Goal: Task Accomplishment & Management: Use online tool/utility

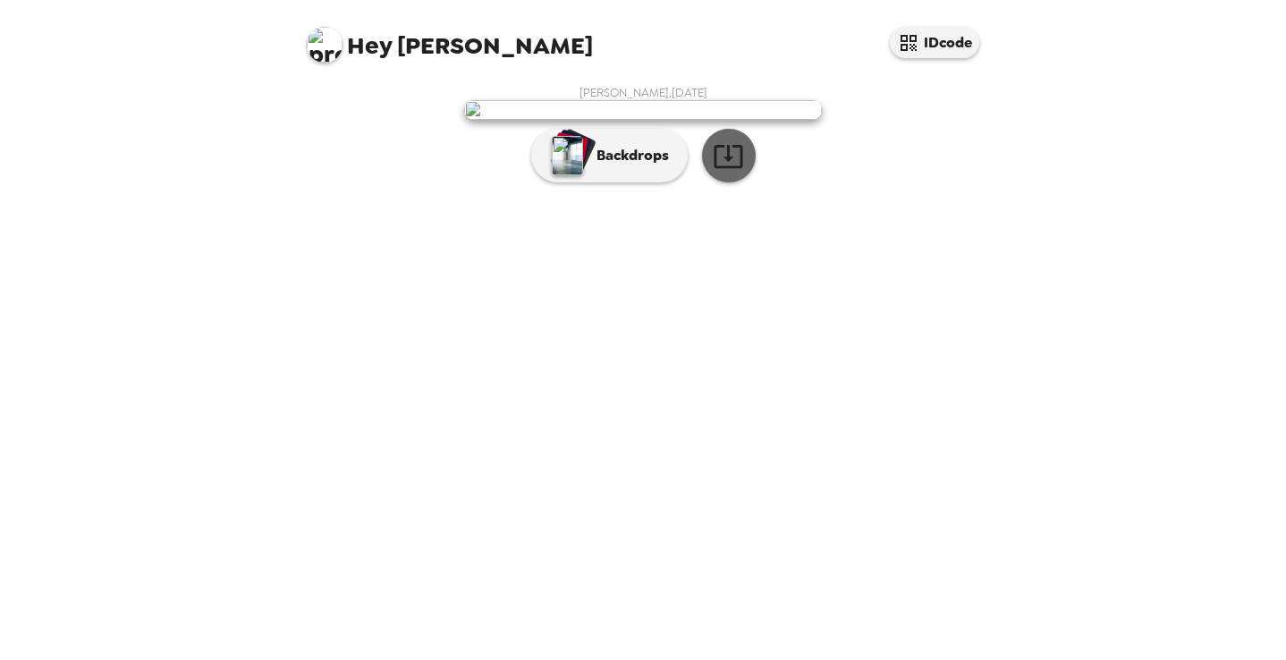
click at [726, 168] on icon "button" at bounding box center [727, 156] width 29 height 23
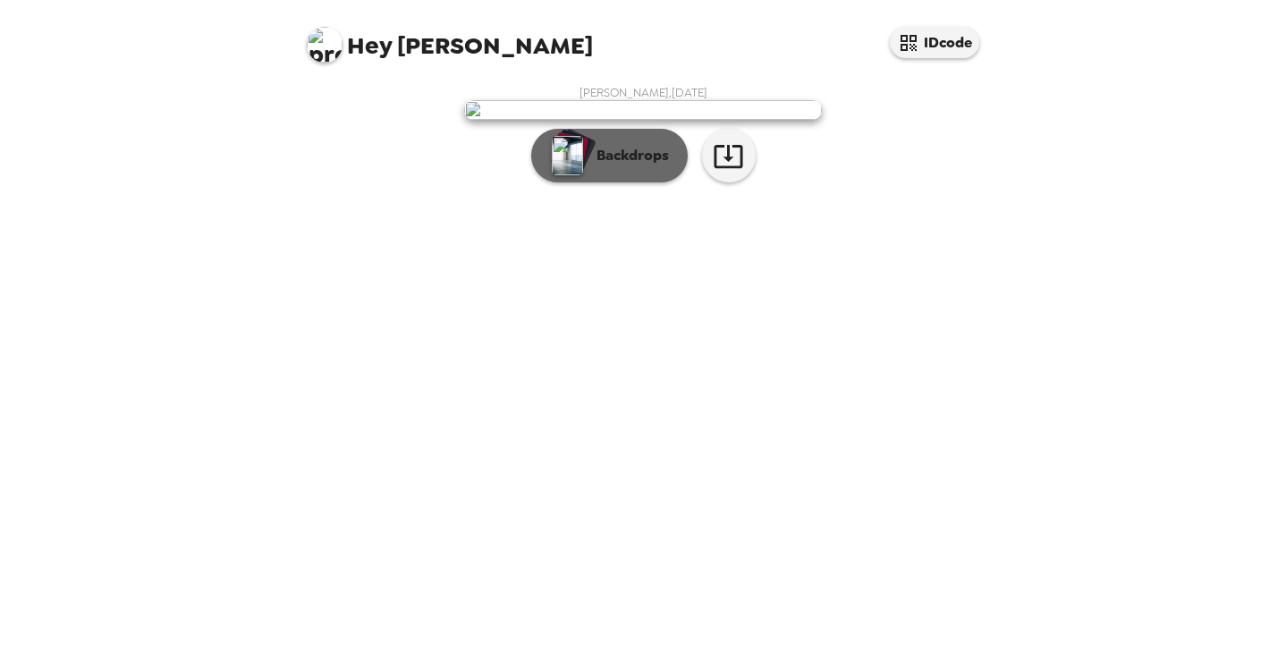
click at [614, 182] on button "Backdrops" at bounding box center [609, 156] width 156 height 54
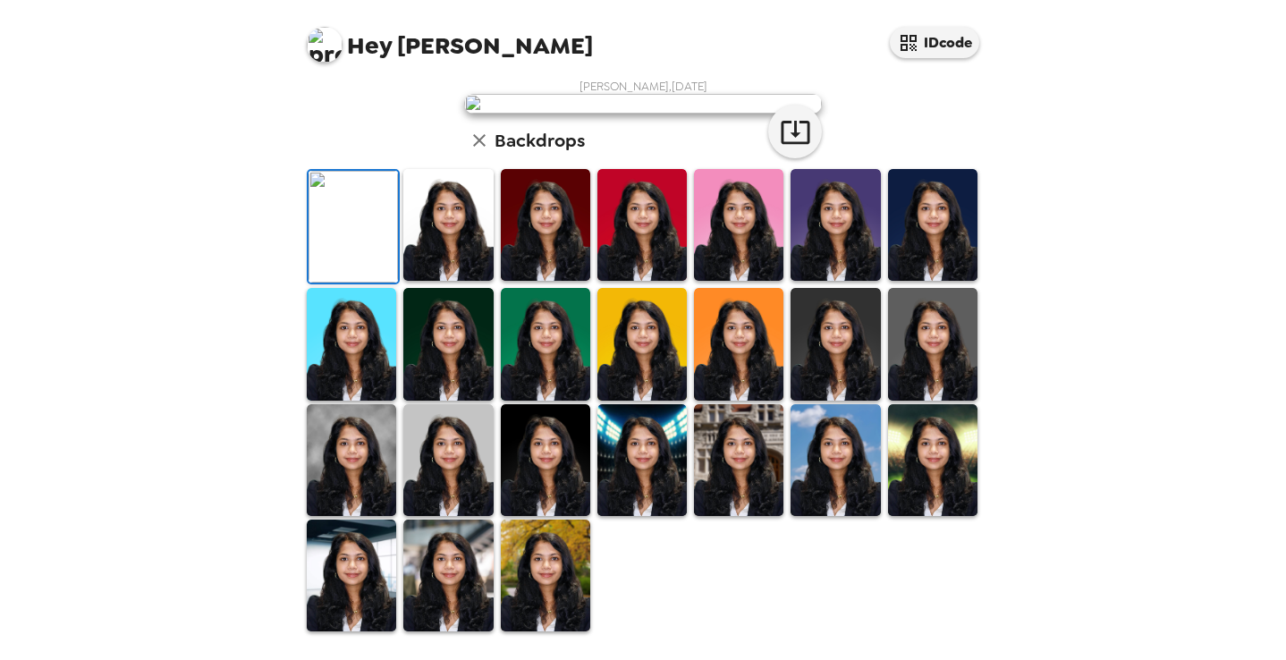
scroll to position [105, 0]
click at [421, 281] on img at bounding box center [447, 225] width 89 height 112
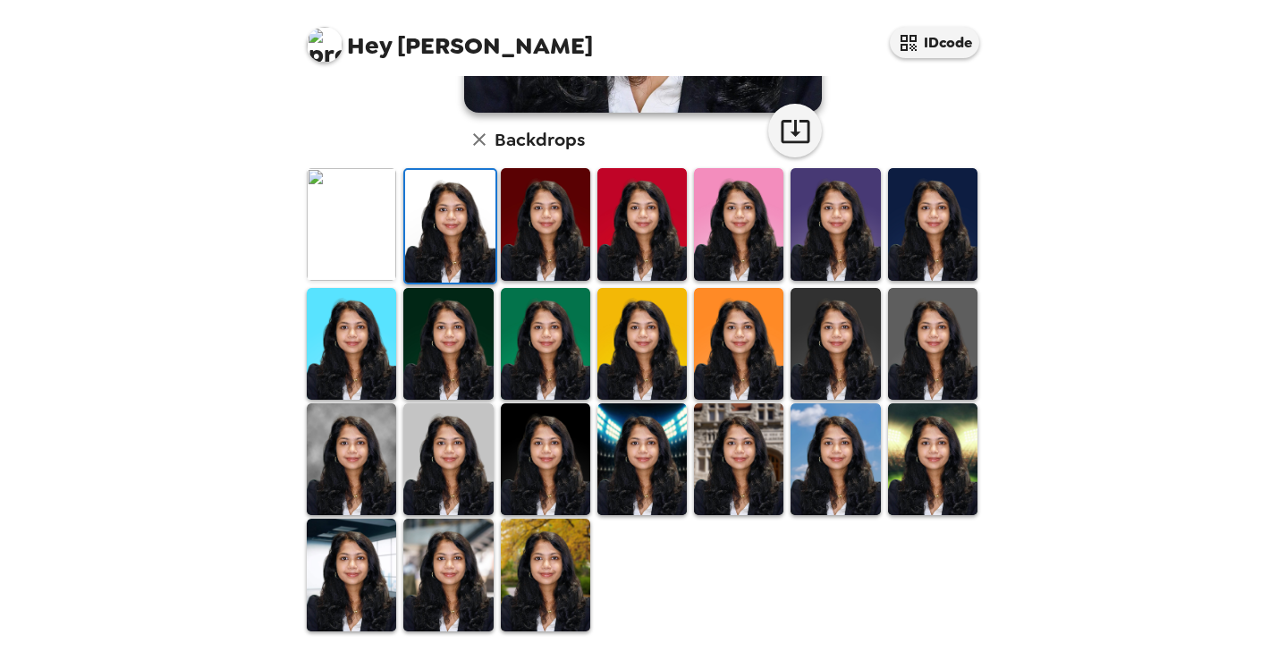
scroll to position [434, 0]
click at [488, 554] on img at bounding box center [447, 574] width 89 height 112
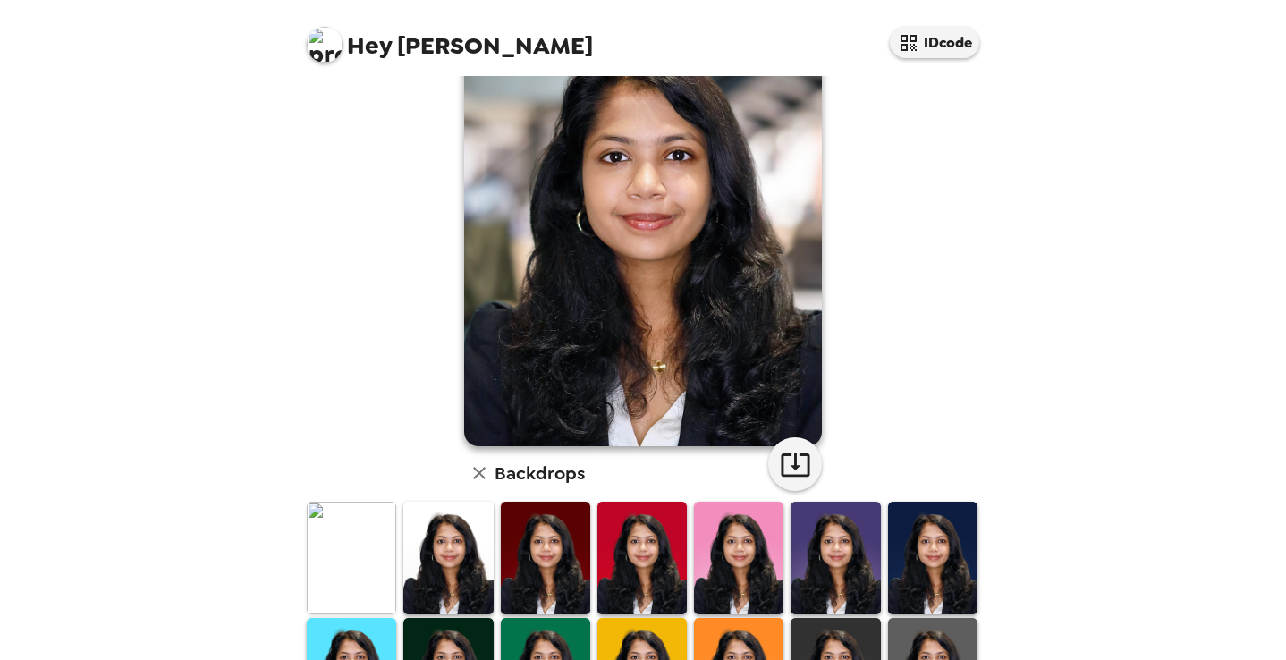
scroll to position [95, 0]
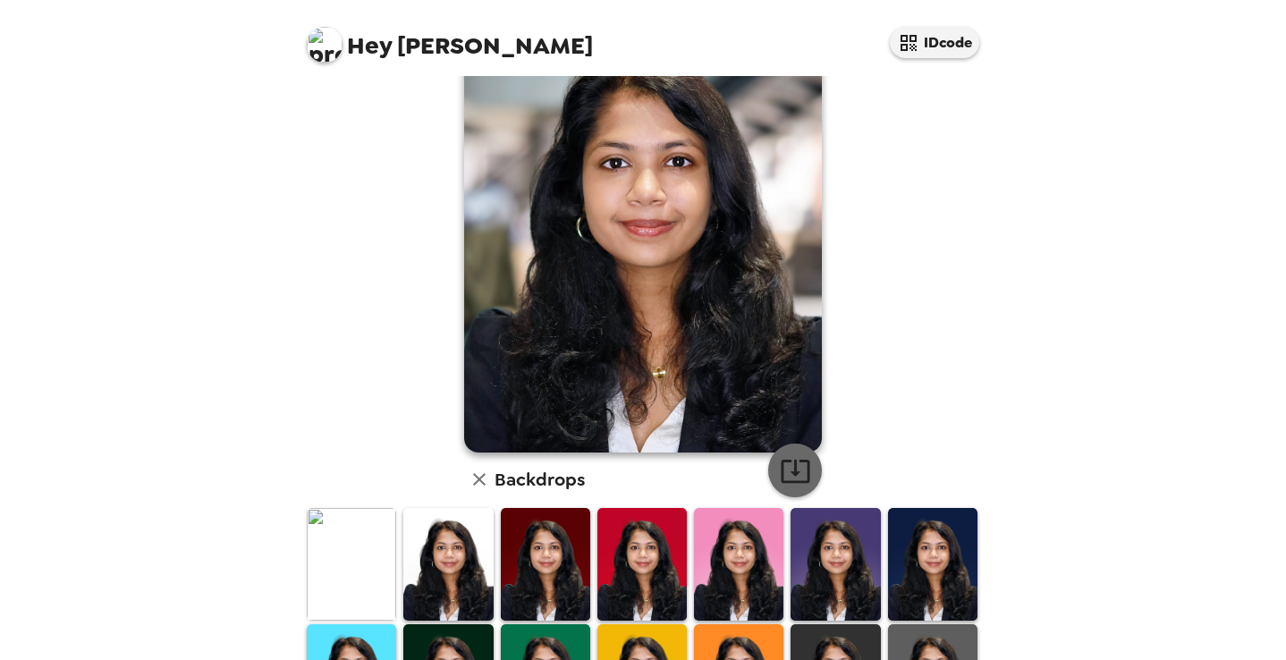
click at [797, 459] on icon "button" at bounding box center [795, 470] width 31 height 31
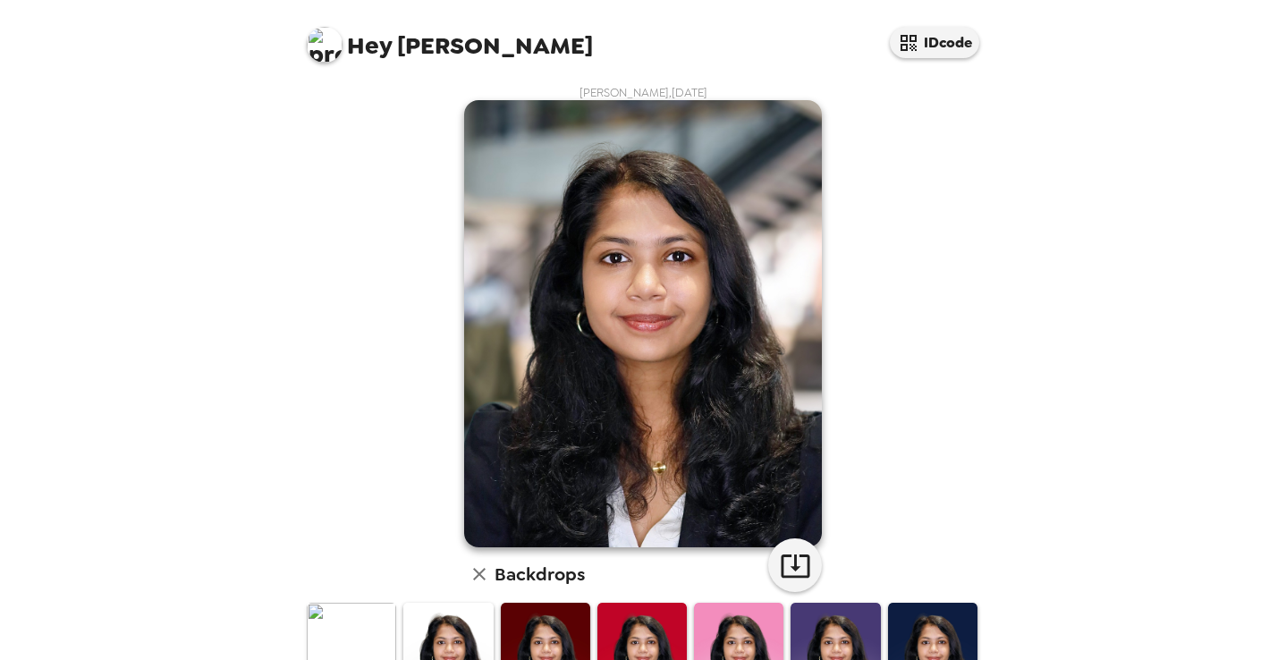
scroll to position [0, 0]
